Goal: Complete application form

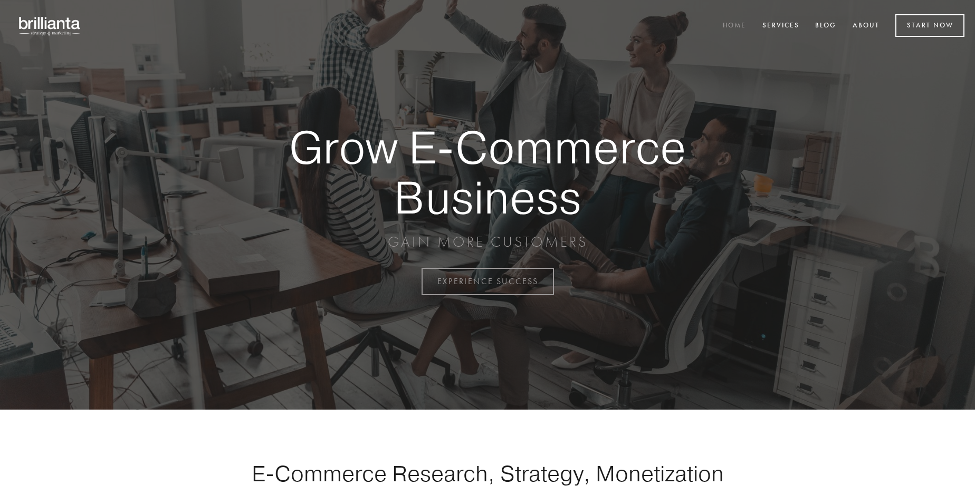
scroll to position [2766, 0]
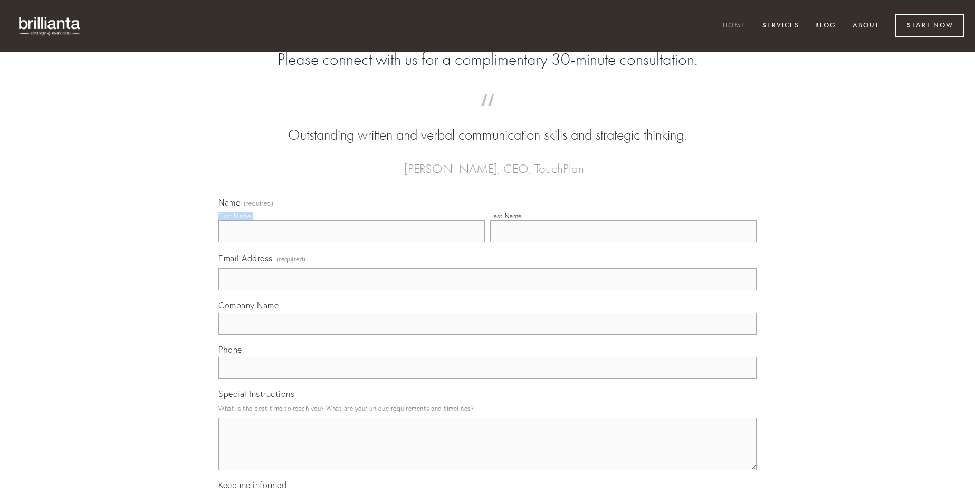
type input "[PERSON_NAME]"
click at [623, 243] on input "Last Name" at bounding box center [623, 232] width 266 height 22
type input "[PERSON_NAME]"
click at [487, 291] on input "Email Address (required)" at bounding box center [487, 280] width 538 height 22
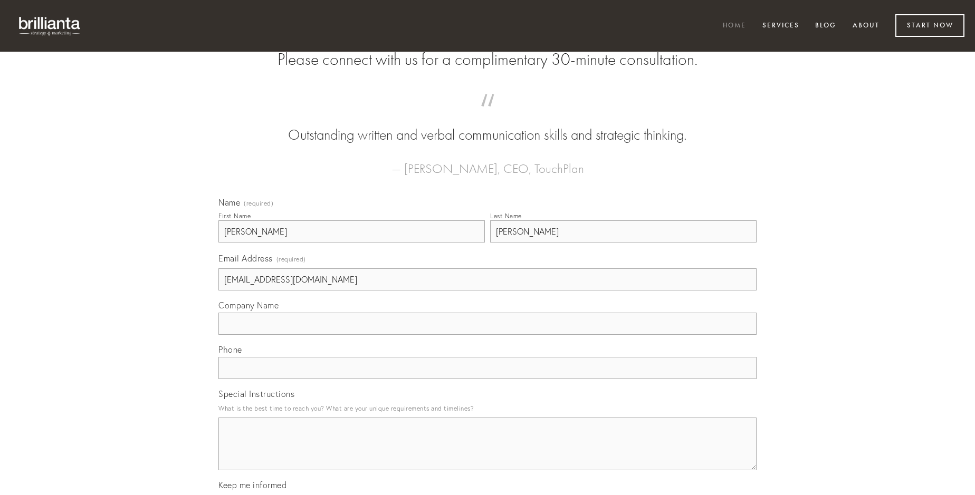
type input "[EMAIL_ADDRESS][DOMAIN_NAME]"
click at [487, 335] on input "Company Name" at bounding box center [487, 324] width 538 height 22
type input "sponte"
click at [487, 379] on input "text" at bounding box center [487, 368] width 538 height 22
click at [487, 454] on textarea "Special Instructions" at bounding box center [487, 444] width 538 height 53
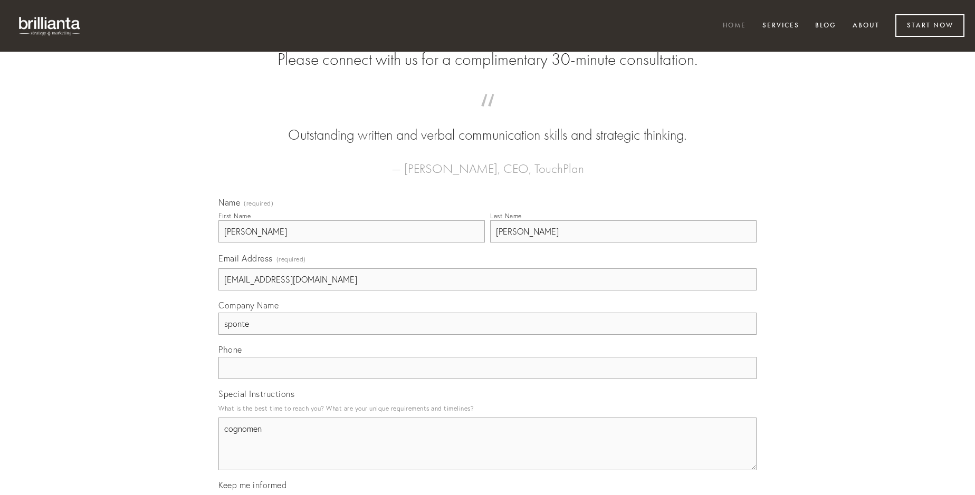
type textarea "cognomen"
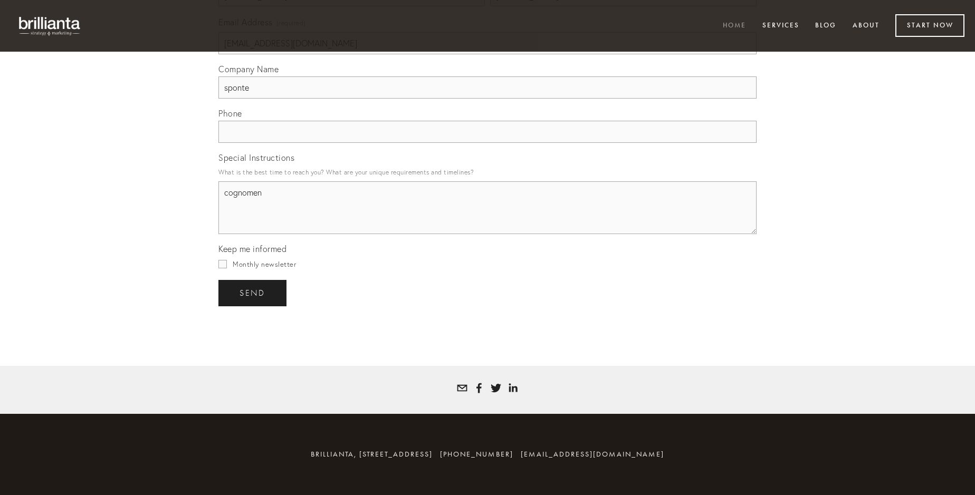
click at [253, 293] on span "send" at bounding box center [253, 293] width 26 height 9
